Goal: Task Accomplishment & Management: Manage account settings

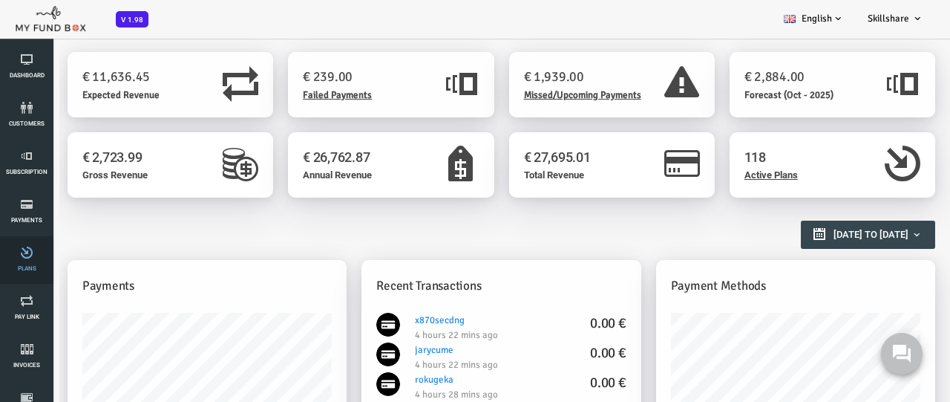
click at [27, 260] on link "Plans" at bounding box center [26, 260] width 45 height 48
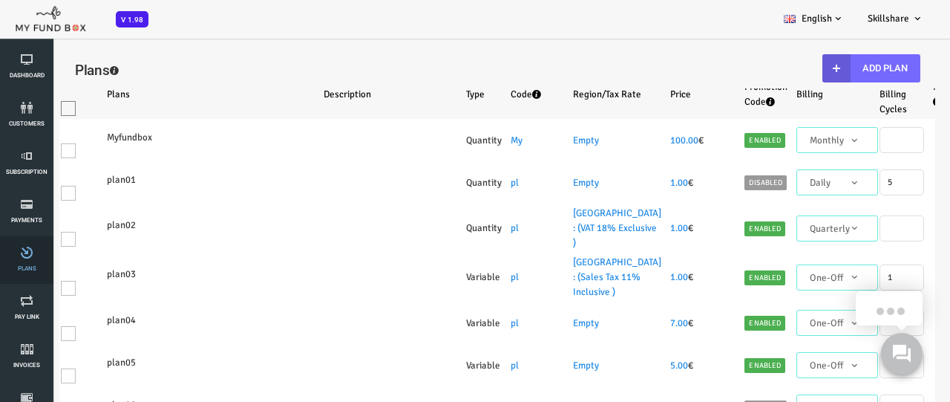
select select "100"
